Goal: Task Accomplishment & Management: Manage account settings

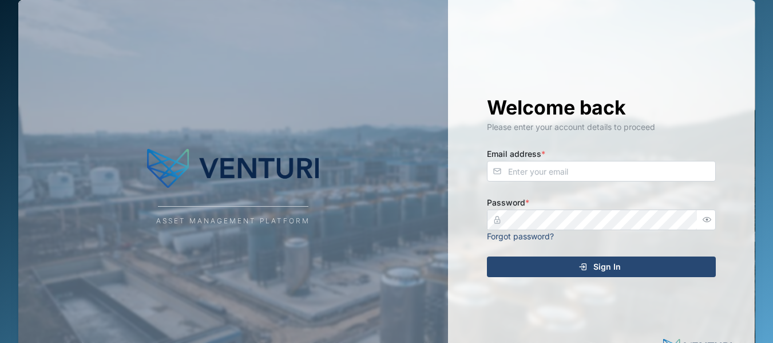
click at [597, 265] on span "Sign In" at bounding box center [606, 266] width 27 height 19
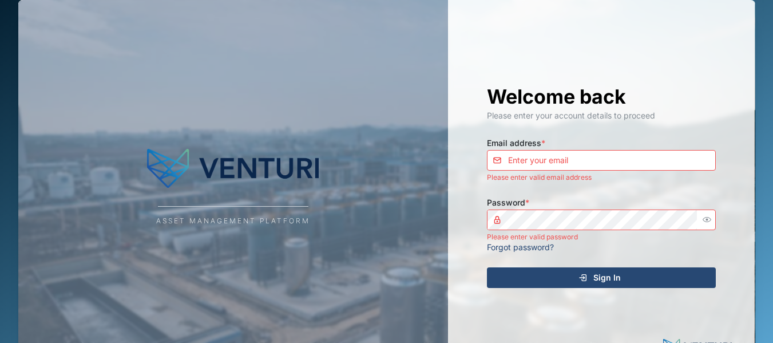
click at [560, 157] on input "Email address *" at bounding box center [601, 160] width 229 height 21
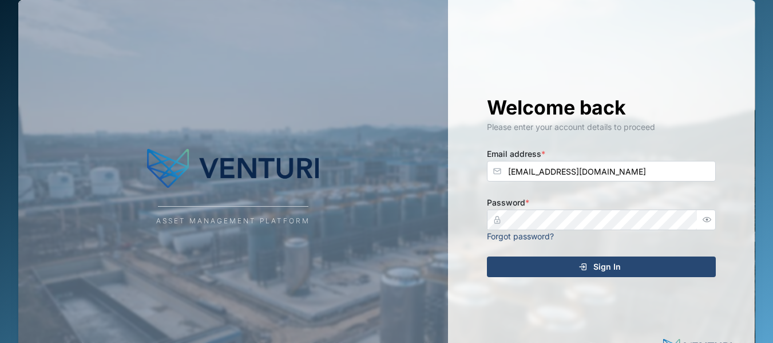
click at [603, 270] on span "Sign In" at bounding box center [606, 266] width 27 height 19
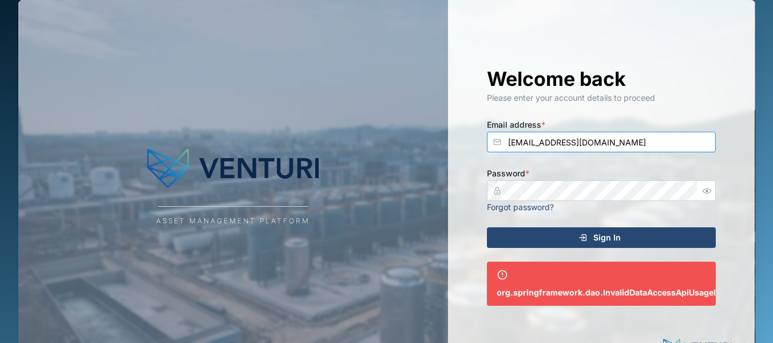
click at [563, 144] on input "[EMAIL_ADDRESS][DOMAIN_NAME]" at bounding box center [601, 142] width 229 height 21
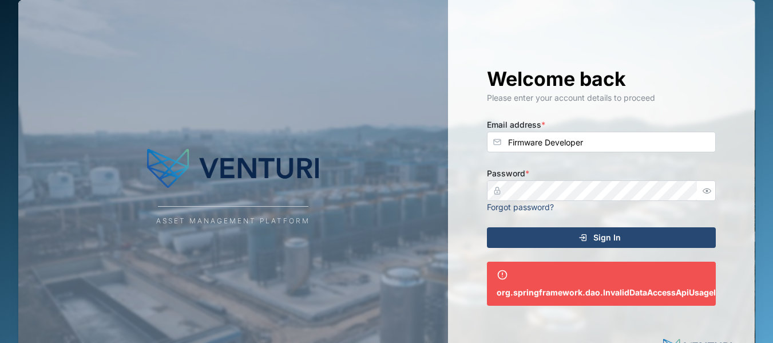
click at [608, 244] on span "Sign In" at bounding box center [606, 237] width 27 height 19
click at [627, 233] on div "Sign In" at bounding box center [599, 237] width 211 height 19
click at [587, 138] on input "Firmware Developer" at bounding box center [601, 142] width 229 height 21
click at [595, 236] on span "Sign In" at bounding box center [606, 237] width 27 height 19
click at [625, 232] on div "Sign In" at bounding box center [599, 237] width 211 height 19
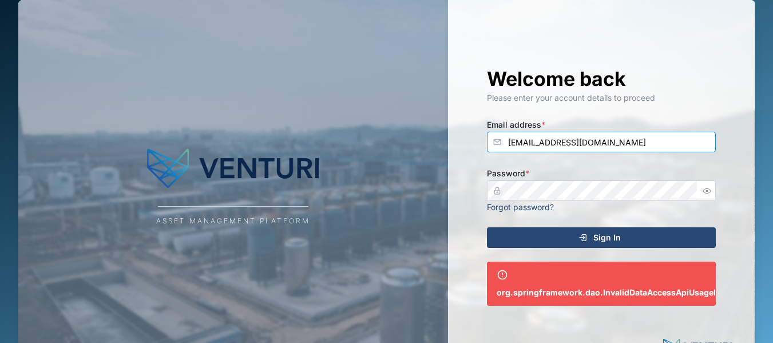
click at [611, 145] on input "[EMAIL_ADDRESS][DOMAIN_NAME]" at bounding box center [601, 142] width 229 height 21
drag, startPoint x: 578, startPoint y: 142, endPoint x: 425, endPoint y: 131, distance: 153.2
click at [425, 131] on div "Asset Management Platform Welcome back Please enter your account details to pro…" at bounding box center [386, 186] width 737 height 372
paste input "venturi"
type input "venturi"
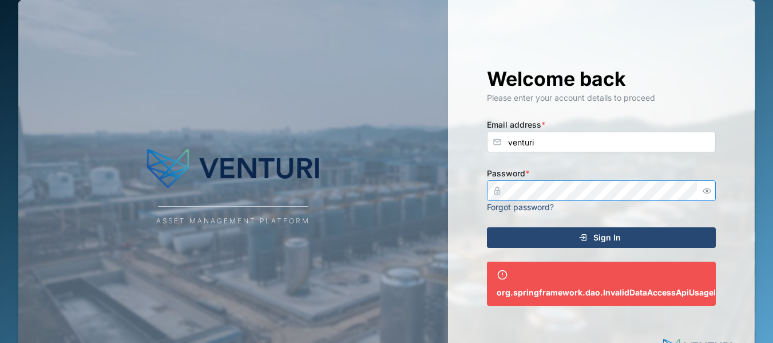
click at [478, 188] on div "Welcome back Please enter your account details to proceed Email address * ventu…" at bounding box center [601, 186] width 275 height 372
click at [458, 206] on div "Welcome back Please enter your account details to proceed Email address * ventu…" at bounding box center [601, 186] width 307 height 372
click at [538, 239] on div "Sign In" at bounding box center [599, 237] width 211 height 19
click at [480, 187] on div "Welcome back Please enter your account details to proceed Email address * ventu…" at bounding box center [601, 186] width 275 height 372
click at [407, 183] on div "Asset Management Platform Welcome back Please enter your account details to pro…" at bounding box center [386, 186] width 737 height 372
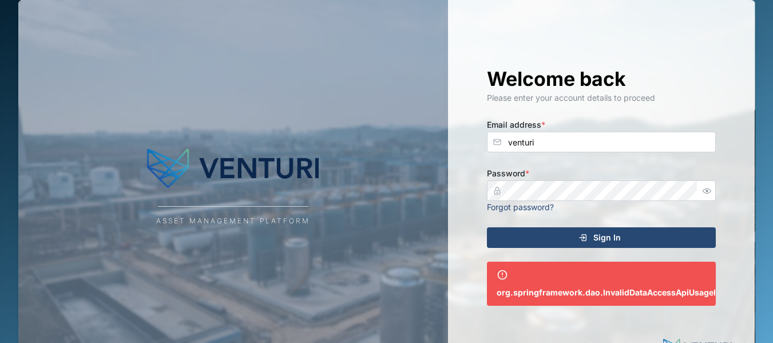
click at [465, 228] on div "Welcome back Please enter your account details to proceed Email address * ventu…" at bounding box center [601, 186] width 275 height 372
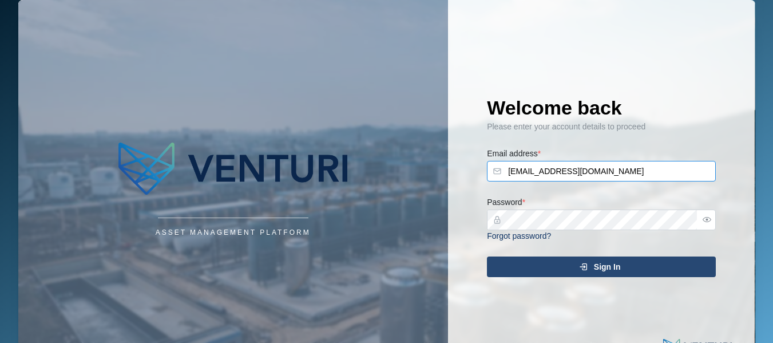
drag, startPoint x: 580, startPoint y: 172, endPoint x: 463, endPoint y: 166, distance: 117.5
click at [463, 166] on div "Welcome back Please enter your account details to proceed Email address * admin…" at bounding box center [601, 186] width 307 height 372
paste input "venturi"
type input "venturi"
